Goal: Ask a question

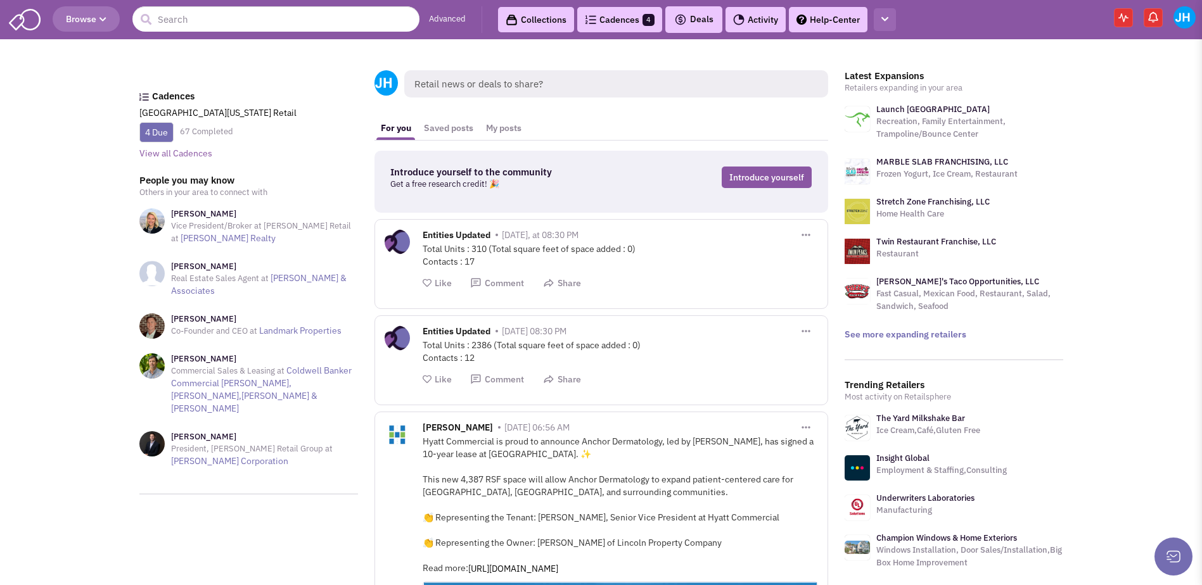
click at [884, 22] on icon "button" at bounding box center [884, 19] width 7 height 8
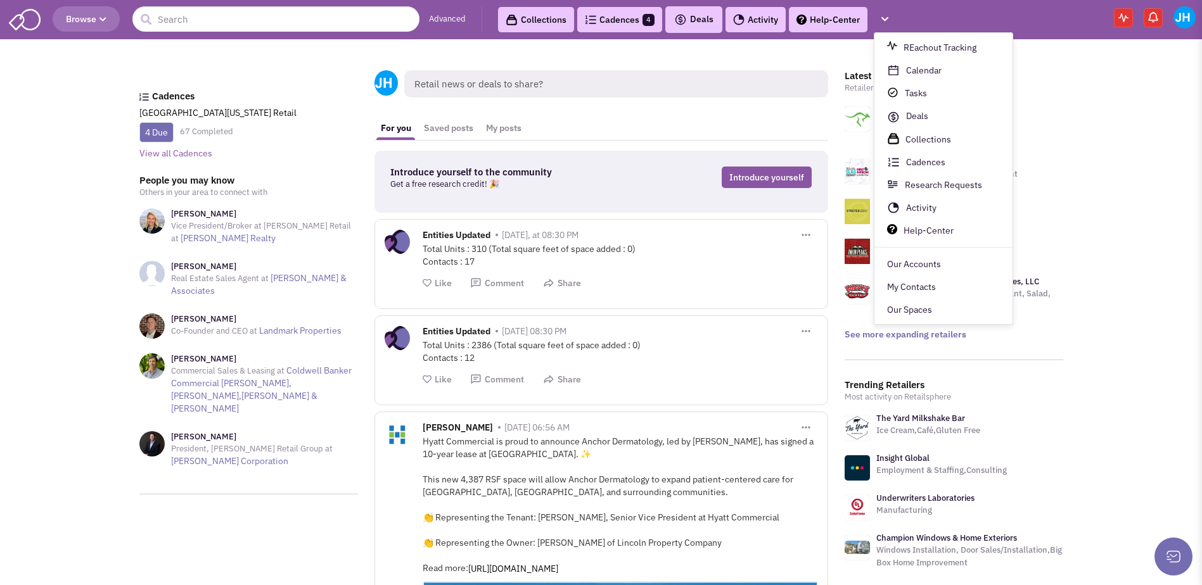
click at [1184, 16] on img at bounding box center [1184, 17] width 22 height 22
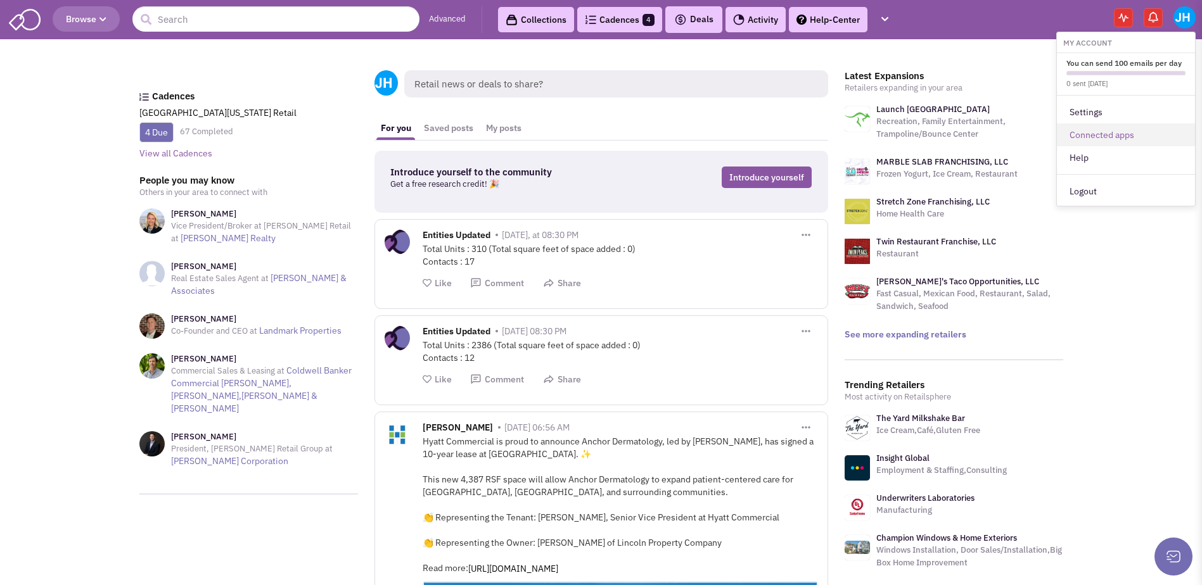
click at [1103, 132] on link "Connected apps" at bounding box center [1126, 135] width 138 height 23
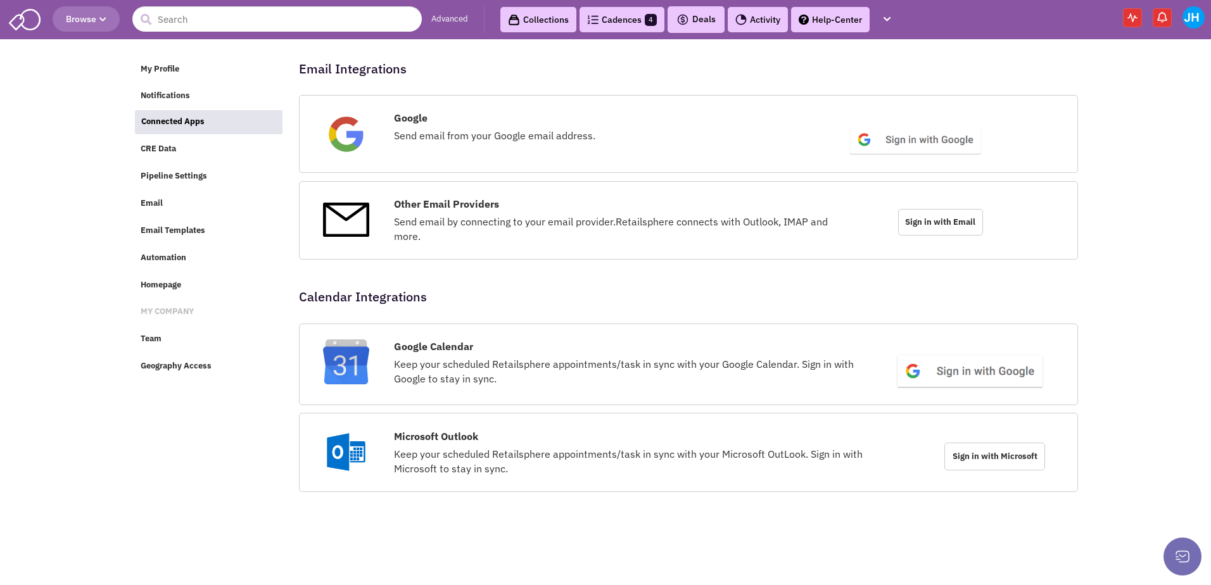
click at [972, 464] on span "Sign in with Microsoft" at bounding box center [994, 457] width 101 height 28
click at [920, 232] on span "Sign in with Email" at bounding box center [940, 222] width 85 height 27
click at [824, 32] on link "Help-Center" at bounding box center [830, 19] width 79 height 25
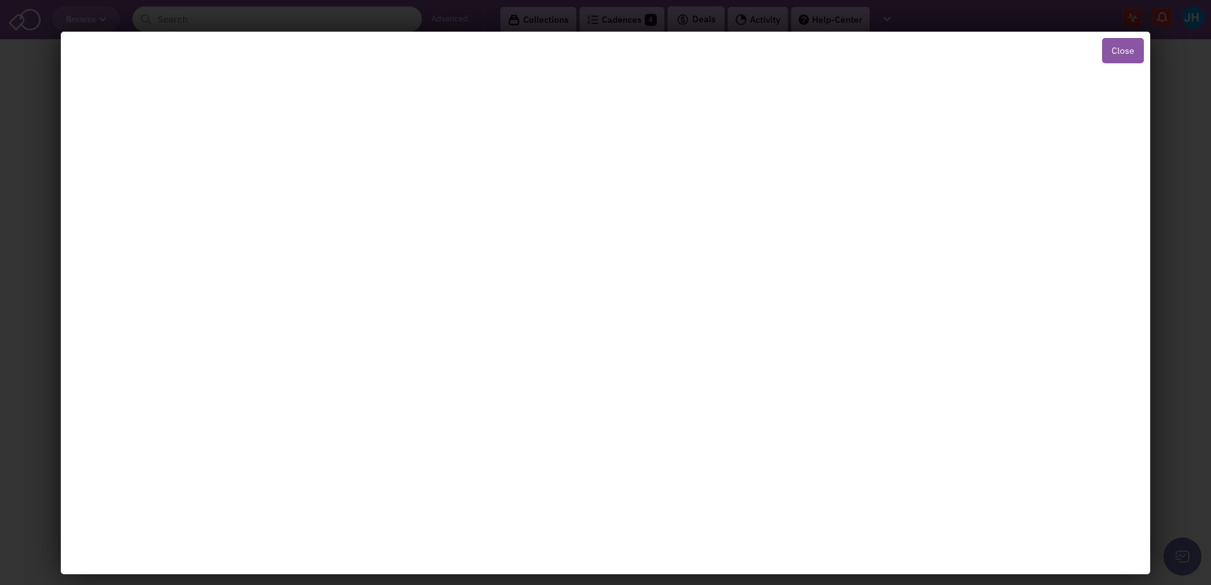
click at [1117, 49] on button "Close" at bounding box center [1123, 50] width 42 height 25
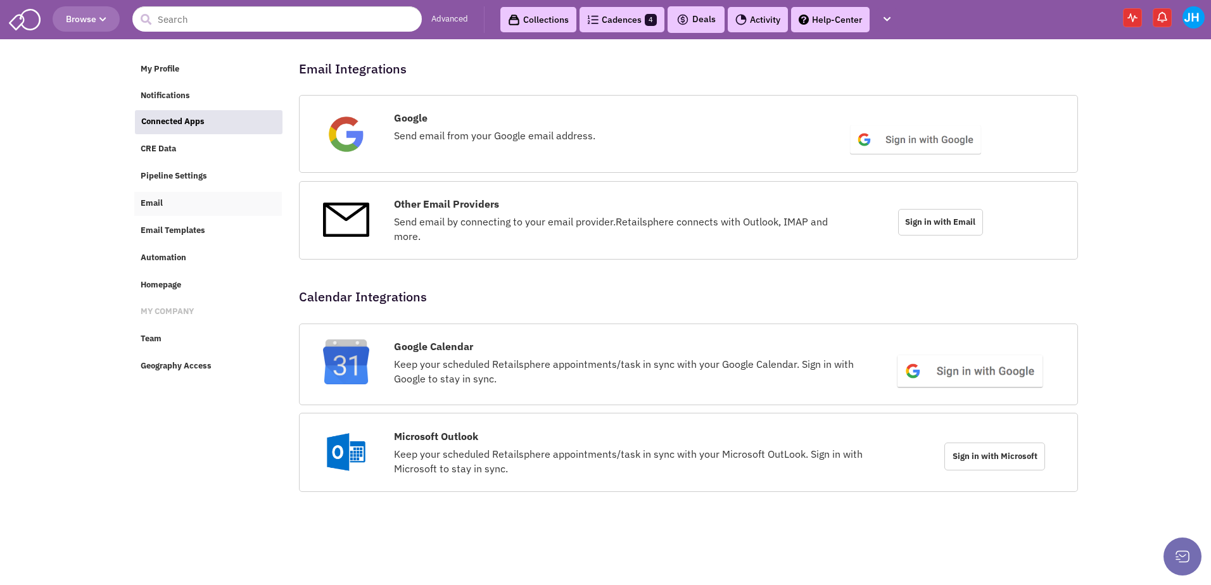
click at [167, 200] on link "Email" at bounding box center [208, 204] width 148 height 24
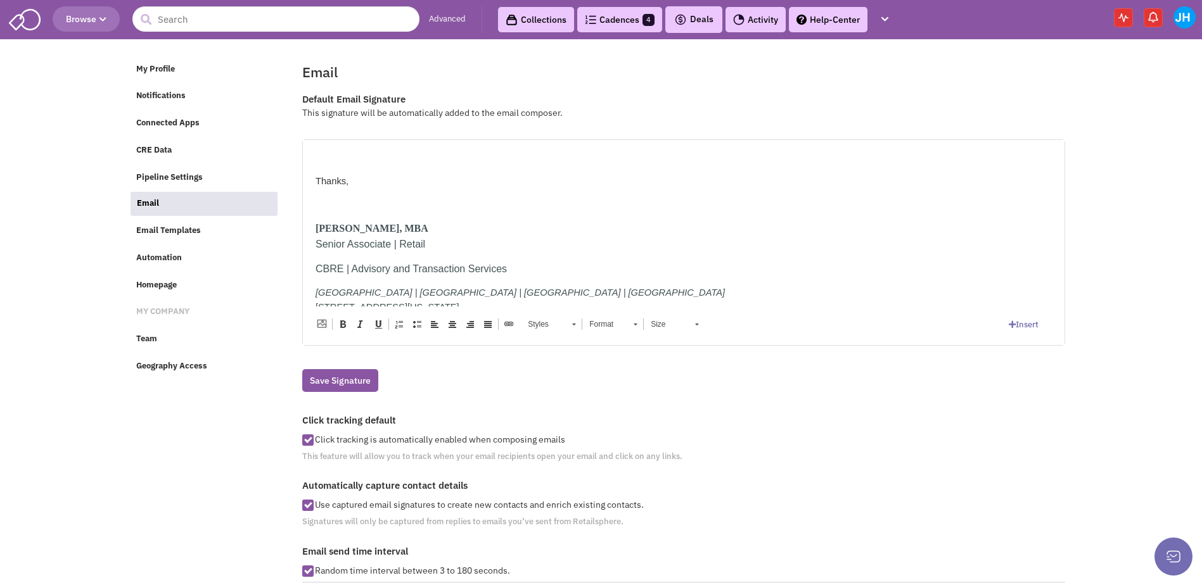
click at [599, 25] on link "Cadences 4" at bounding box center [619, 19] width 85 height 25
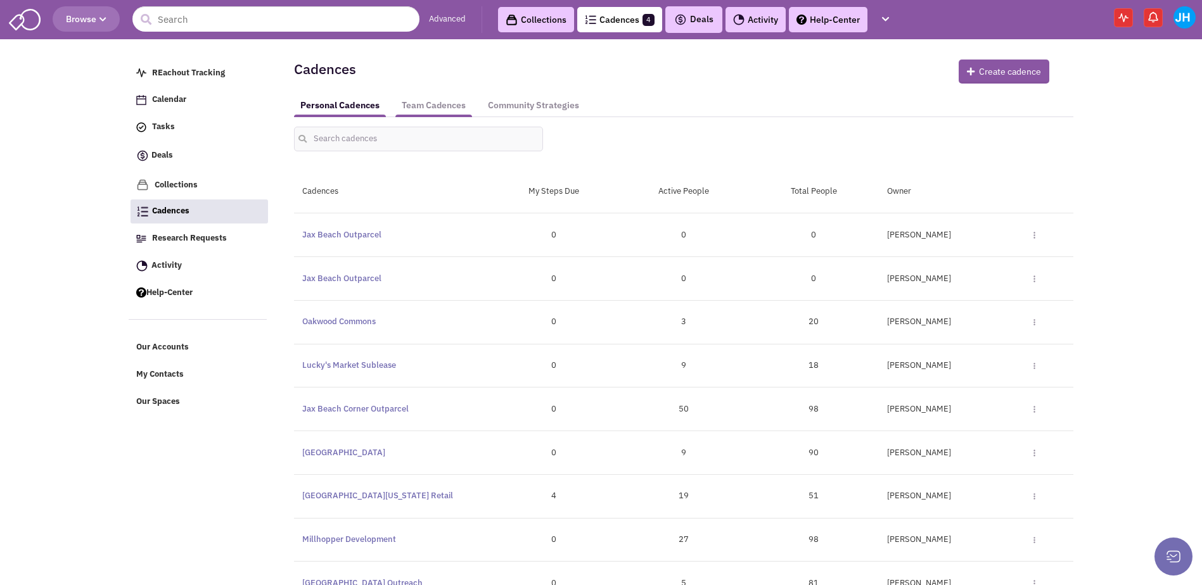
click at [436, 114] on link "Team Cadences" at bounding box center [433, 105] width 77 height 23
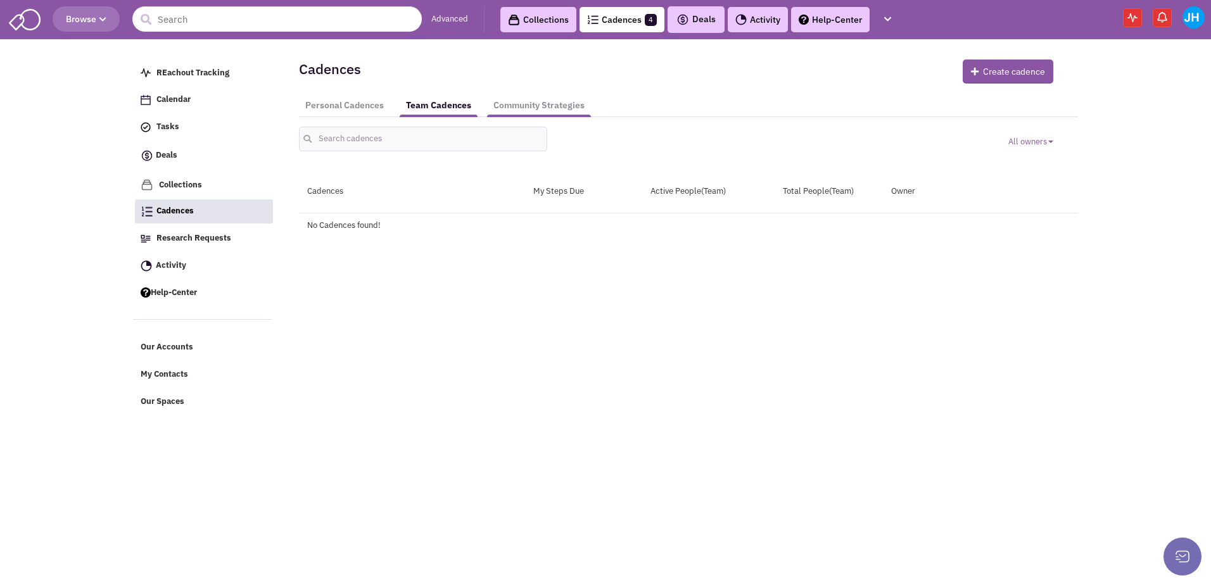
click at [520, 113] on link "Community Strategies" at bounding box center [539, 105] width 104 height 23
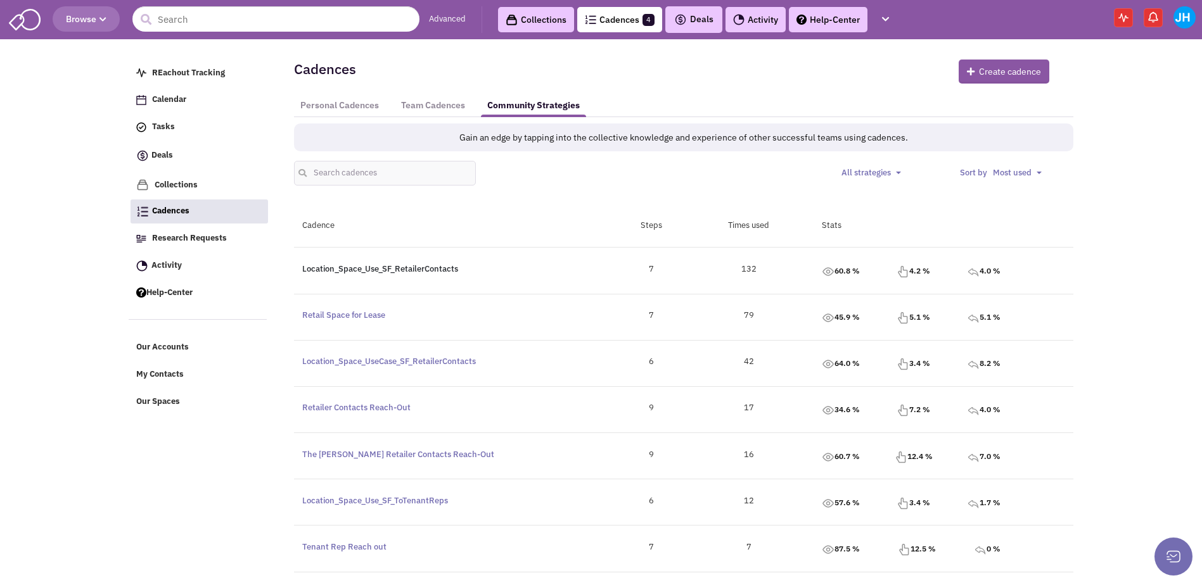
click at [434, 267] on link "Location_Space_Use_SF_RetailerContacts" at bounding box center [380, 268] width 156 height 11
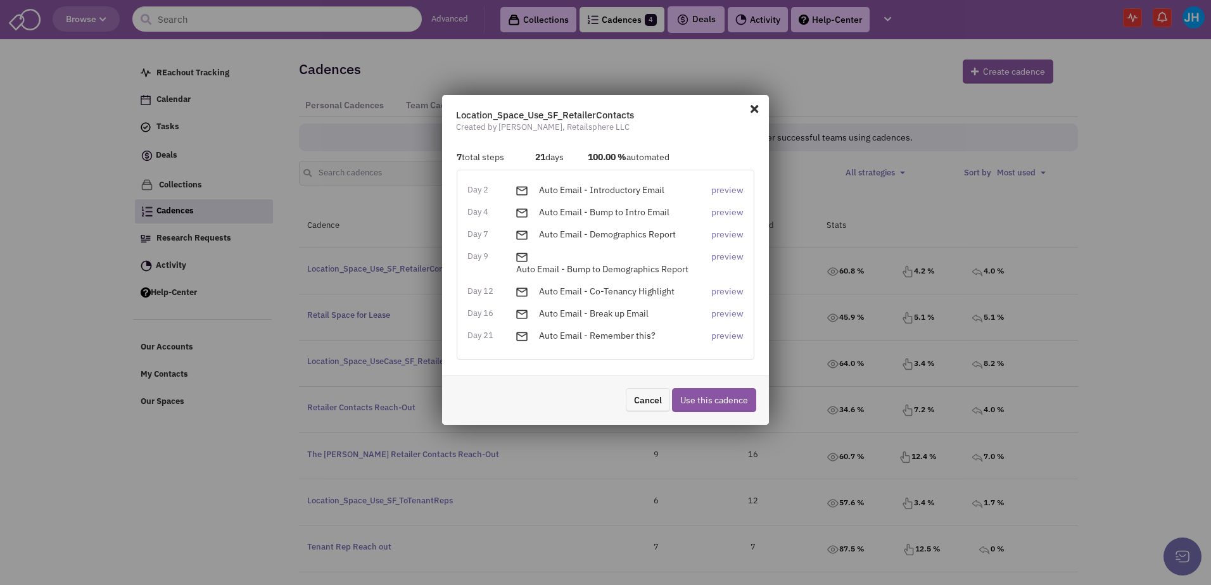
click at [758, 107] on span at bounding box center [754, 109] width 16 height 20
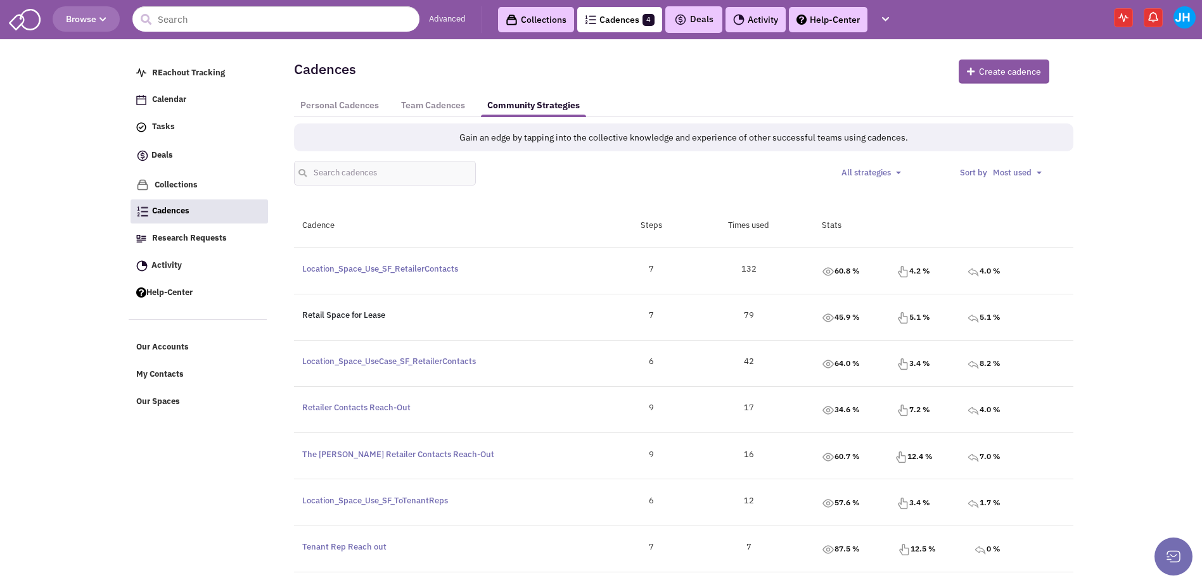
click at [362, 313] on link "Retail Space for Lease" at bounding box center [343, 315] width 83 height 11
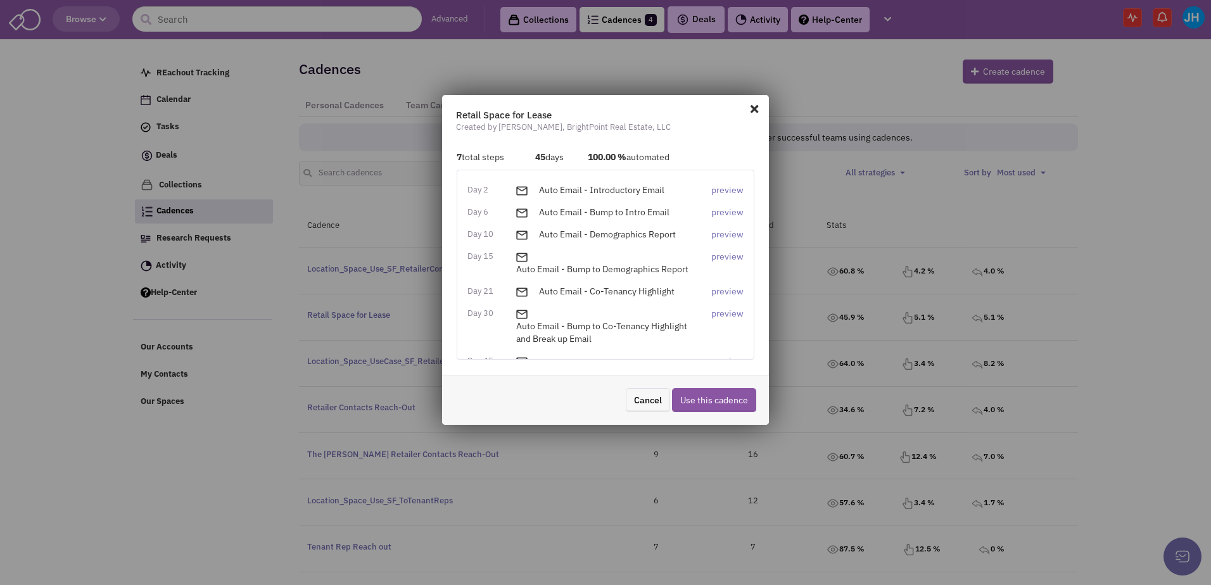
click at [749, 109] on span at bounding box center [754, 109] width 16 height 20
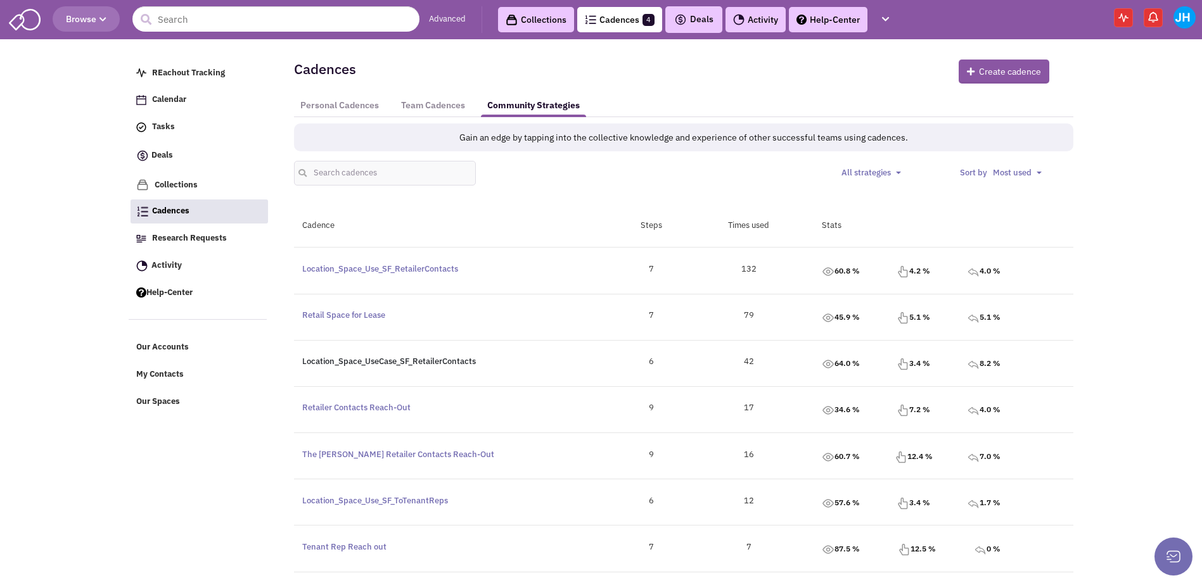
click at [384, 364] on link "Location_Space_UseCase_SF_RetailerContacts" at bounding box center [389, 361] width 174 height 11
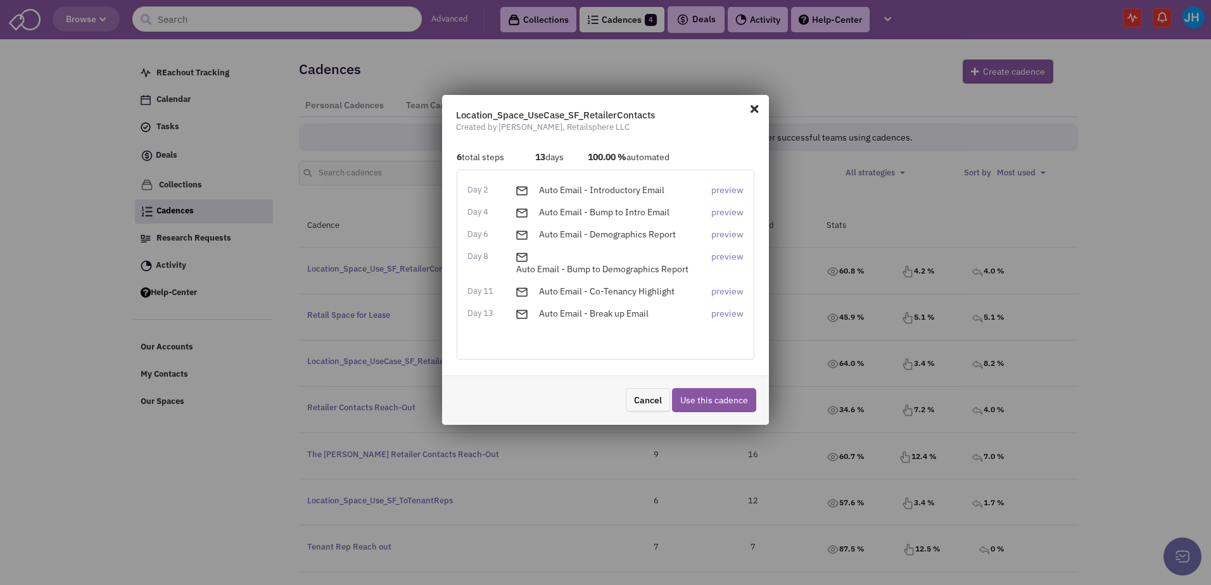
drag, startPoint x: 756, startPoint y: 106, endPoint x: 666, endPoint y: 148, distance: 100.0
click at [755, 106] on span at bounding box center [754, 109] width 16 height 20
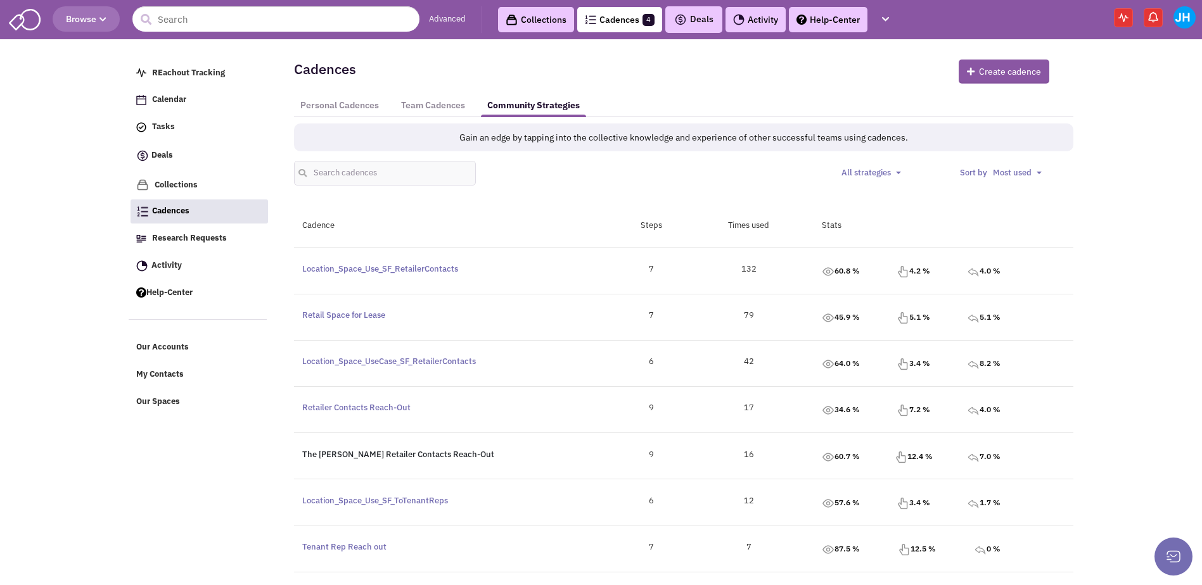
click at [352, 455] on link "The Oliver Retailer Contacts Reach-Out" at bounding box center [398, 454] width 192 height 11
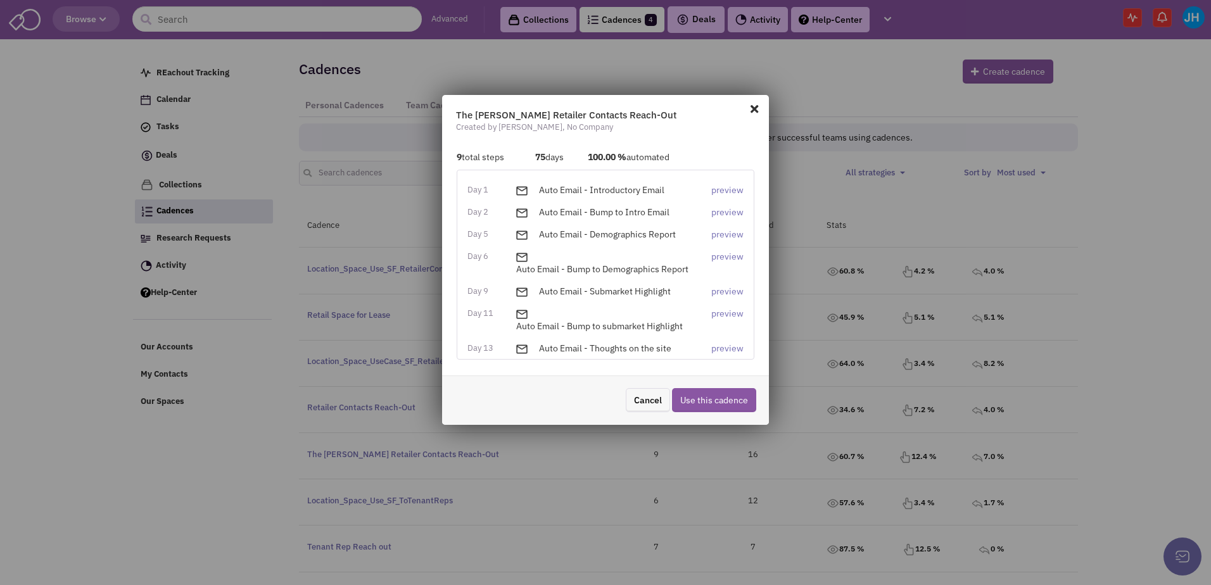
click at [747, 107] on span at bounding box center [754, 109] width 16 height 20
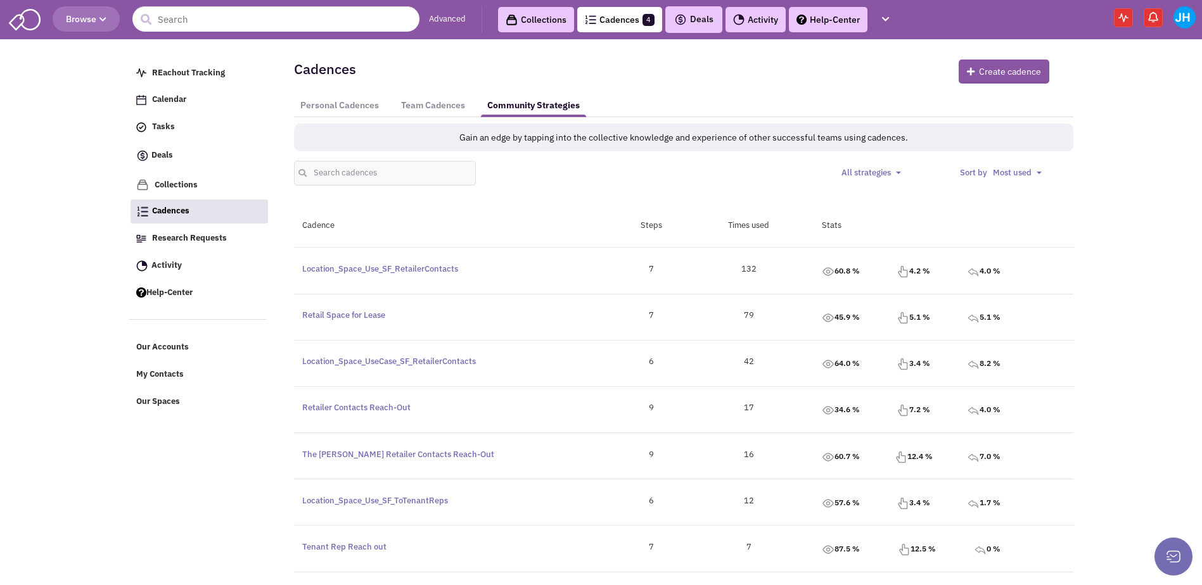
click at [1177, 22] on img at bounding box center [1184, 17] width 22 height 22
click at [1115, 505] on body "Browse Advanced Collections Cadences 4 Deals" at bounding box center [601, 471] width 1202 height 943
click at [1167, 552] on button at bounding box center [1173, 557] width 38 height 38
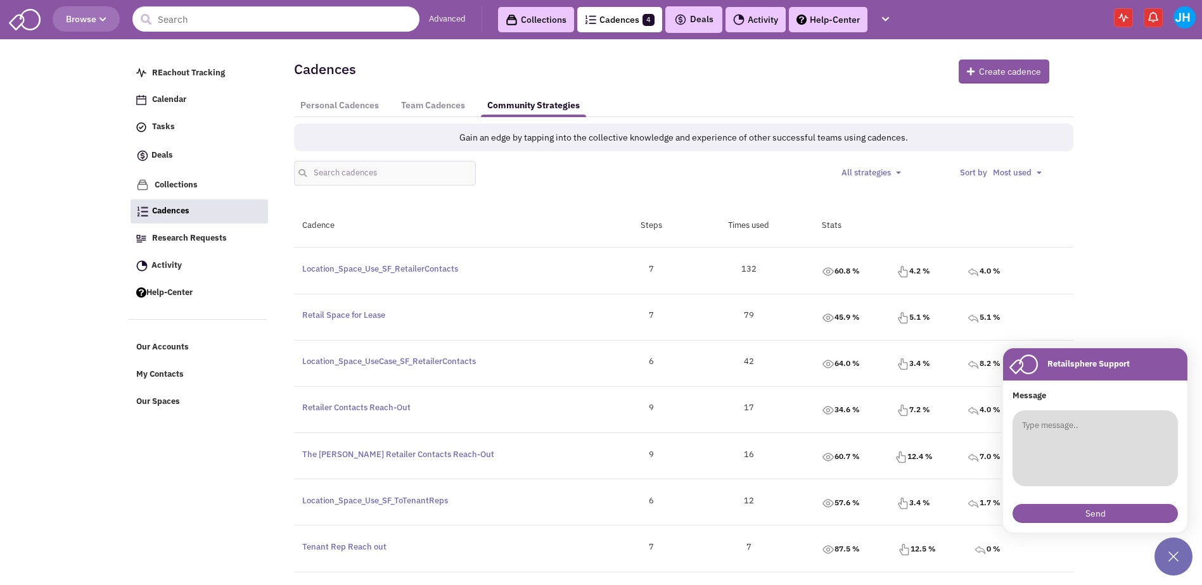
click at [1088, 422] on textarea at bounding box center [1094, 448] width 165 height 76
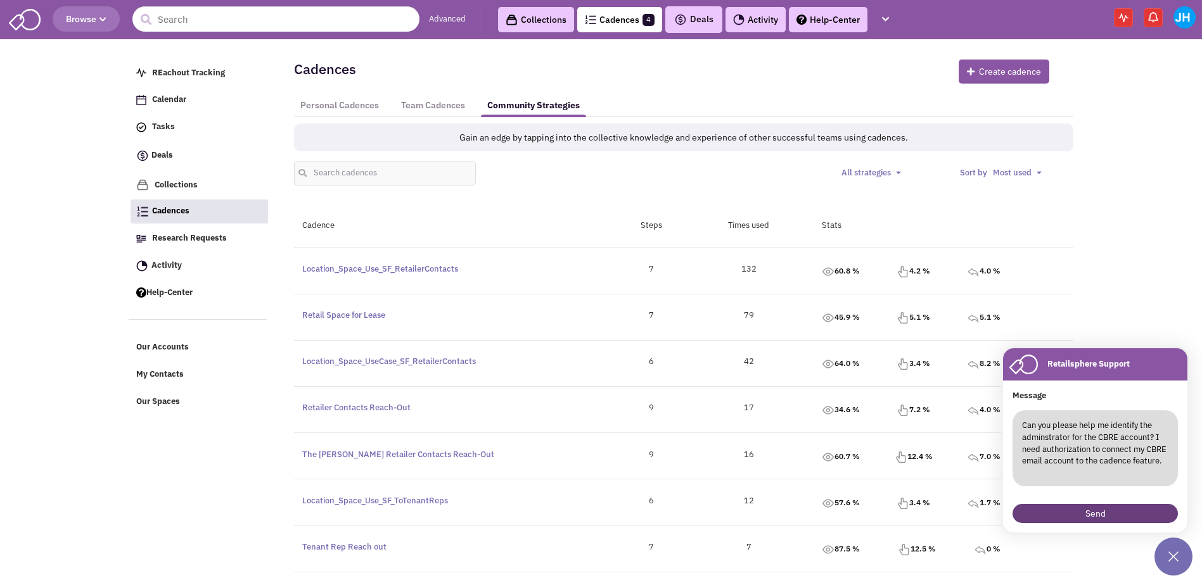
type textarea "Can you please help me identify the adminstrator for the CBRE account? I need a…"
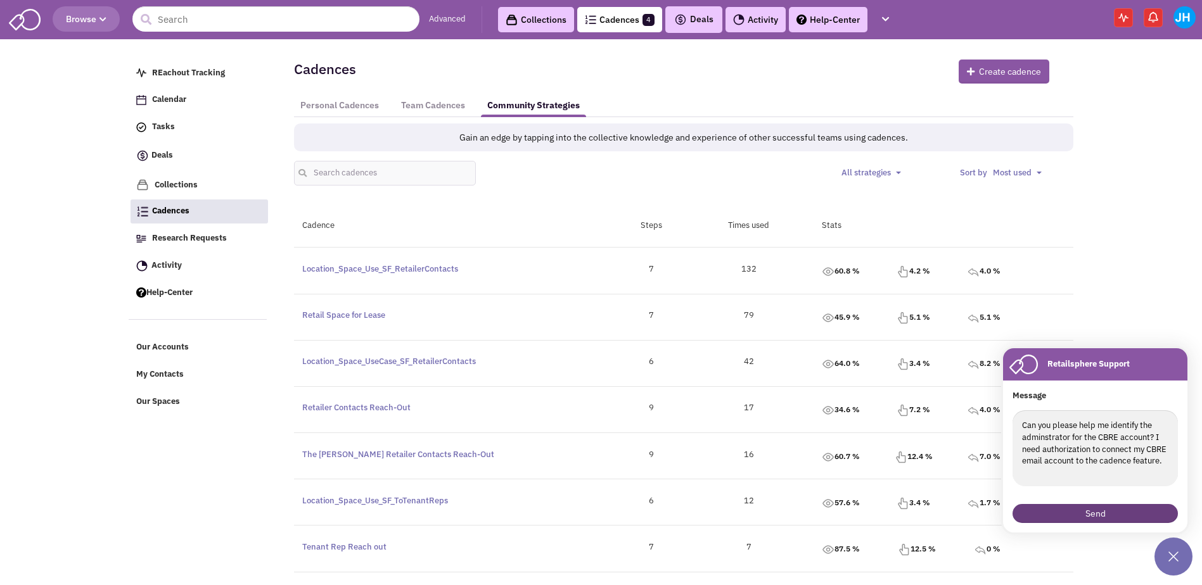
click at [1086, 508] on button "Send" at bounding box center [1094, 513] width 165 height 19
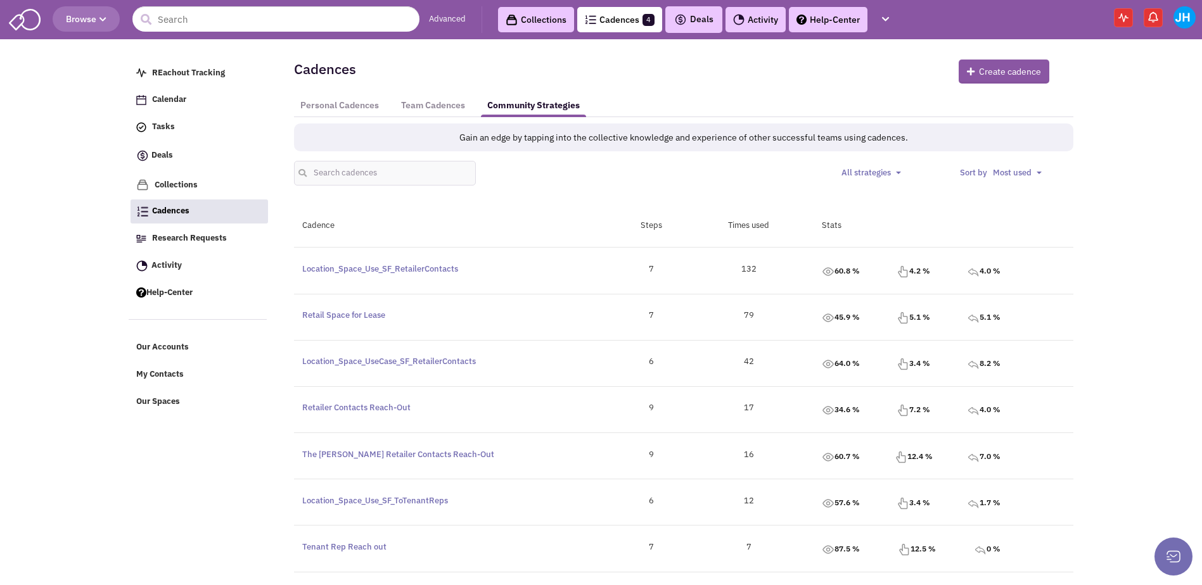
click at [855, 24] on link "Help-Center" at bounding box center [828, 19] width 79 height 25
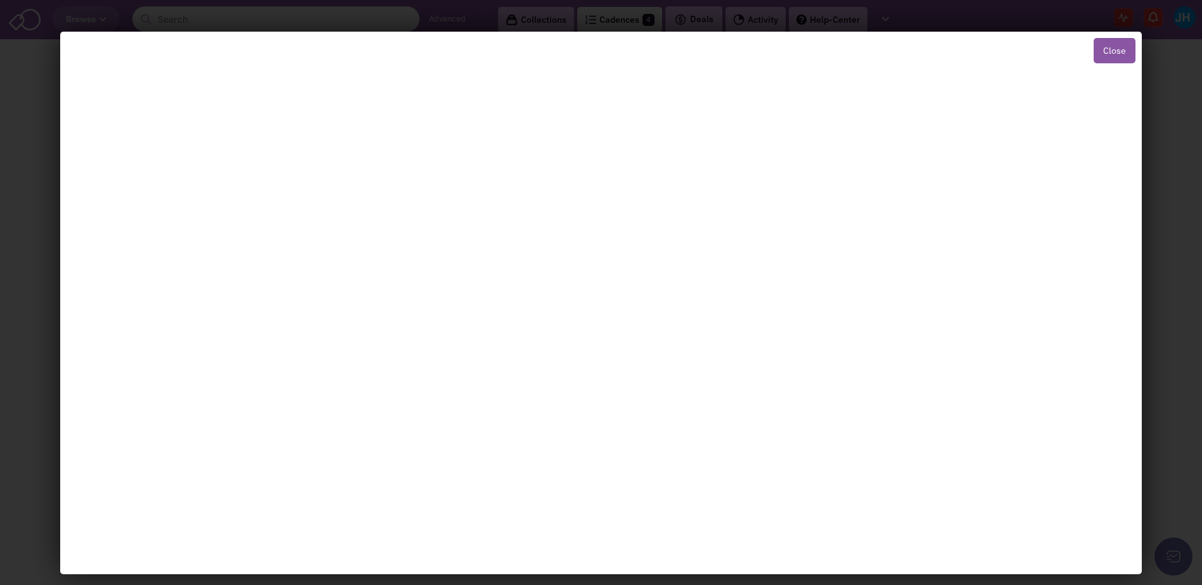
click at [1098, 49] on button "Close" at bounding box center [1114, 50] width 42 height 25
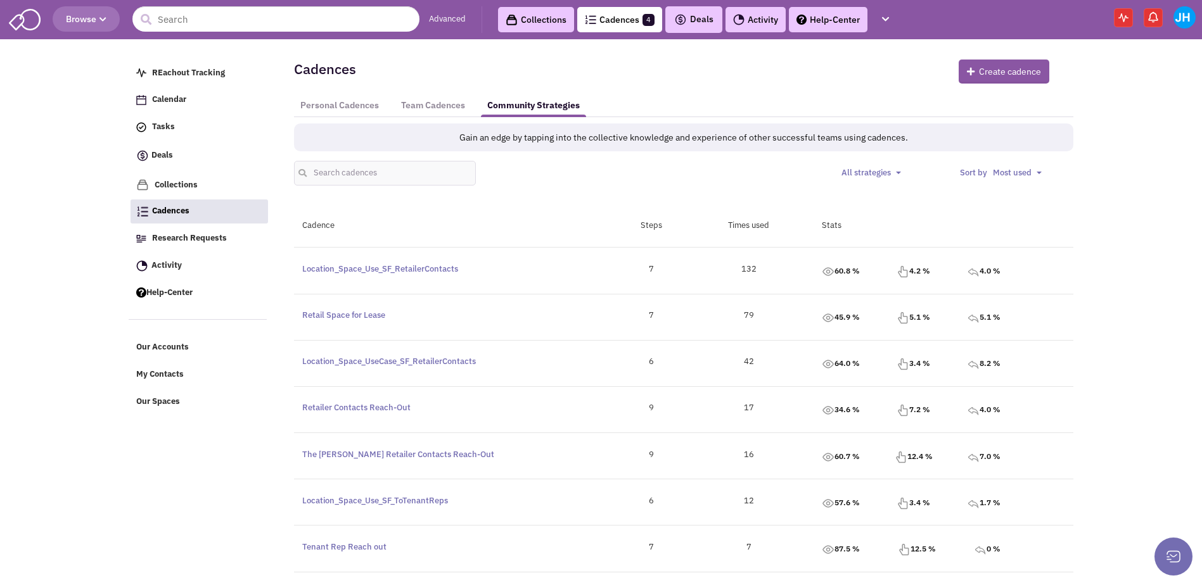
click at [1183, 12] on img at bounding box center [1184, 17] width 22 height 22
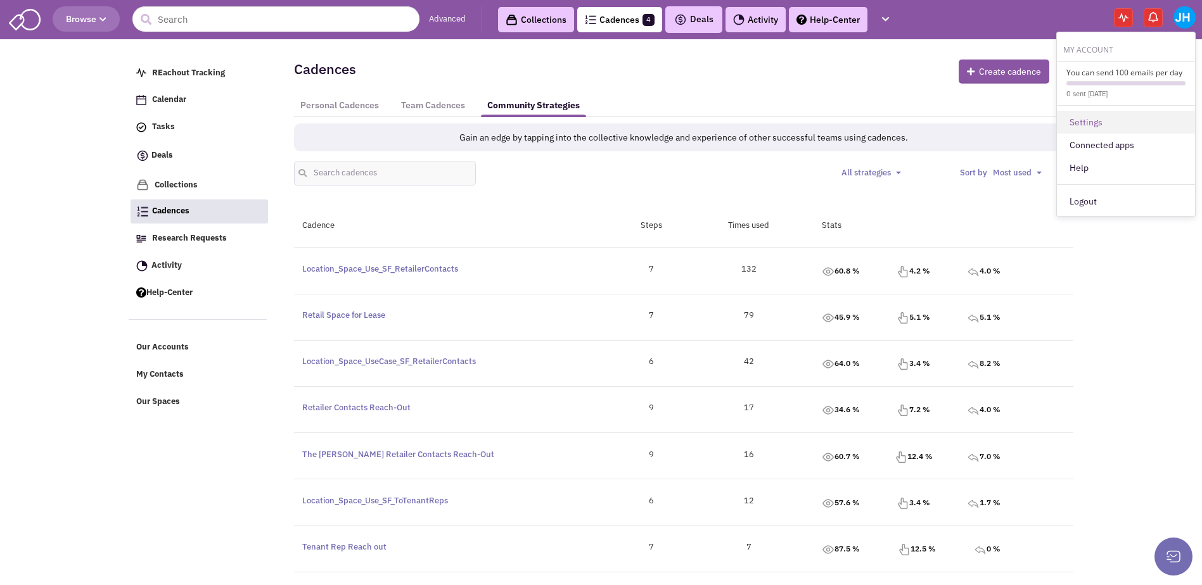
click at [1088, 124] on link "Settings" at bounding box center [1126, 122] width 138 height 23
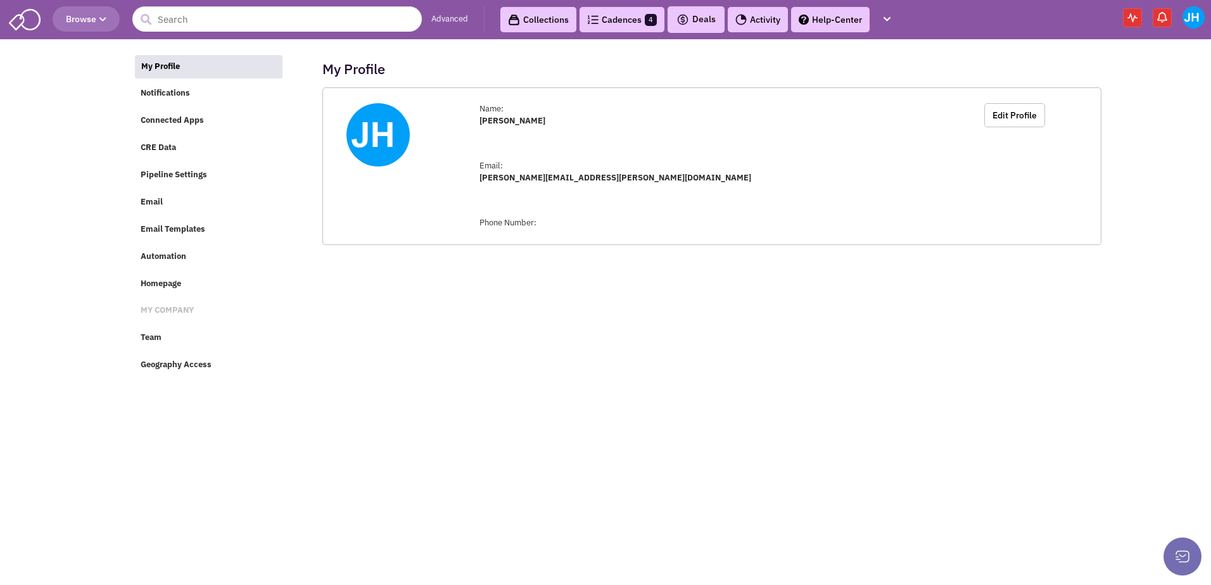
click at [1196, 20] on img at bounding box center [1194, 17] width 22 height 22
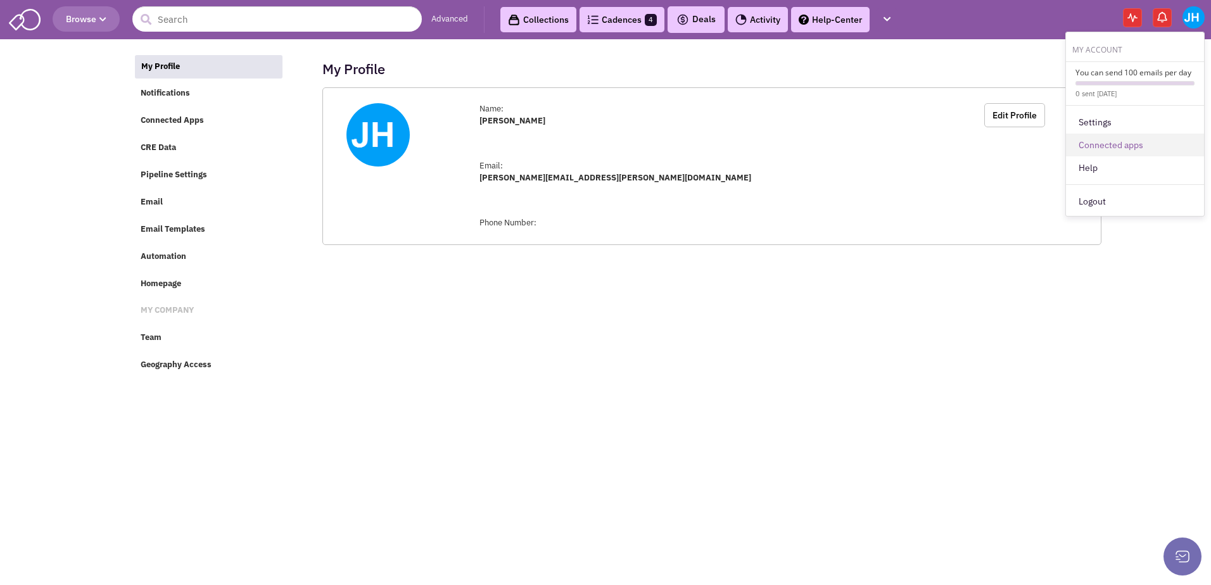
click at [1132, 137] on link "Connected apps" at bounding box center [1135, 145] width 138 height 23
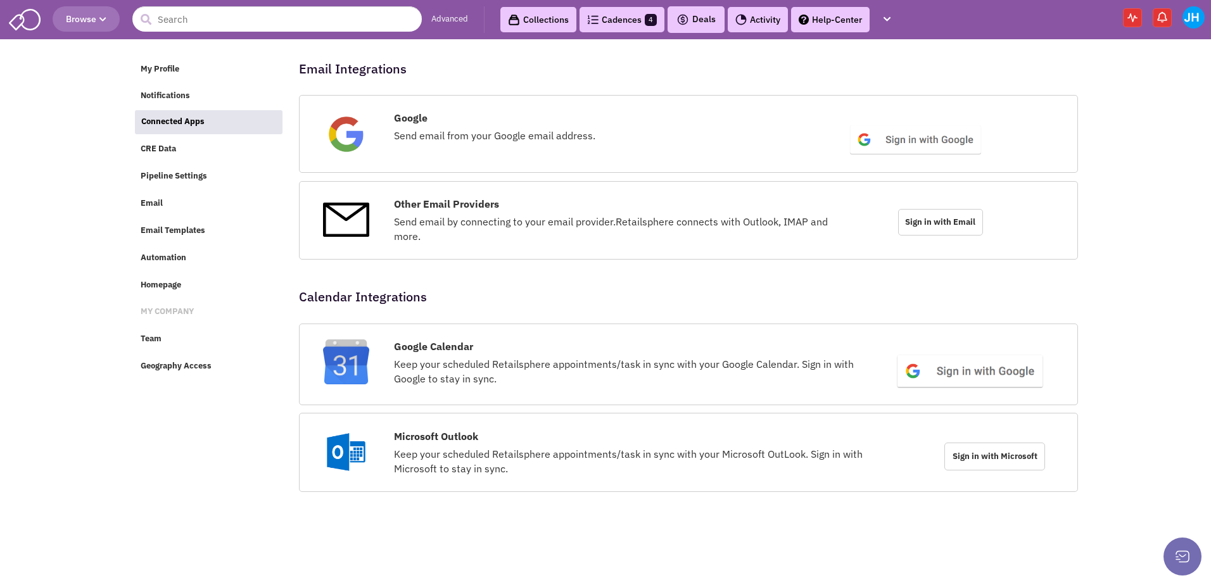
click at [908, 222] on span "Sign in with Email" at bounding box center [940, 222] width 85 height 27
